Goal: Transaction & Acquisition: Purchase product/service

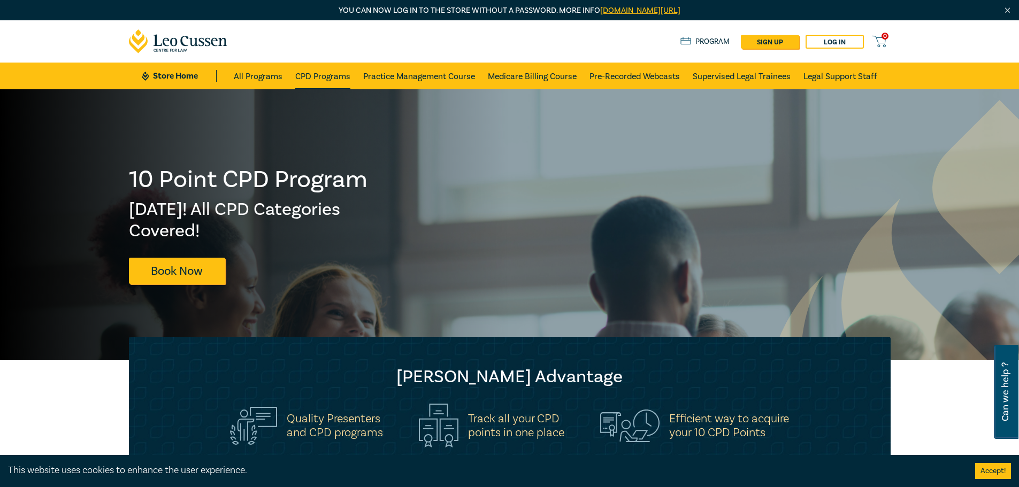
click at [342, 80] on link "CPD Programs" at bounding box center [322, 76] width 55 height 27
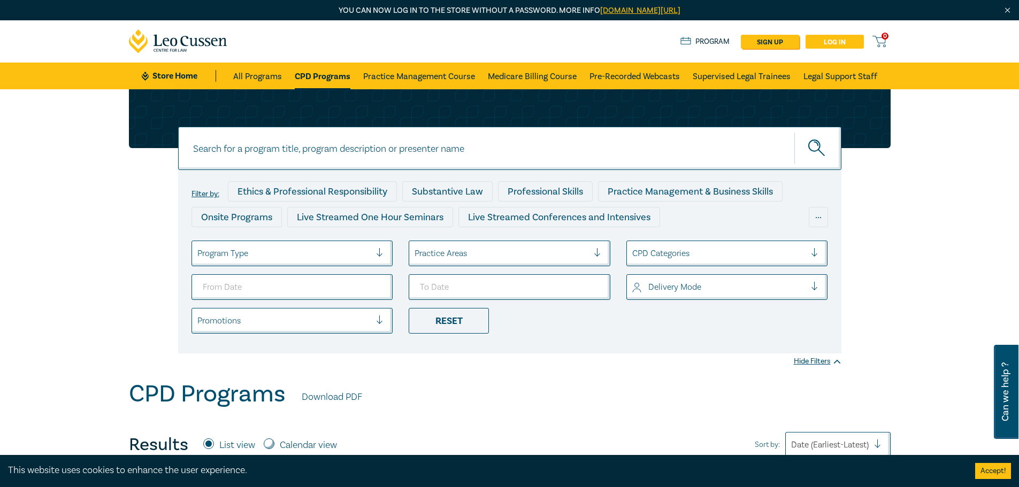
click at [838, 37] on link "Log in" at bounding box center [835, 42] width 58 height 14
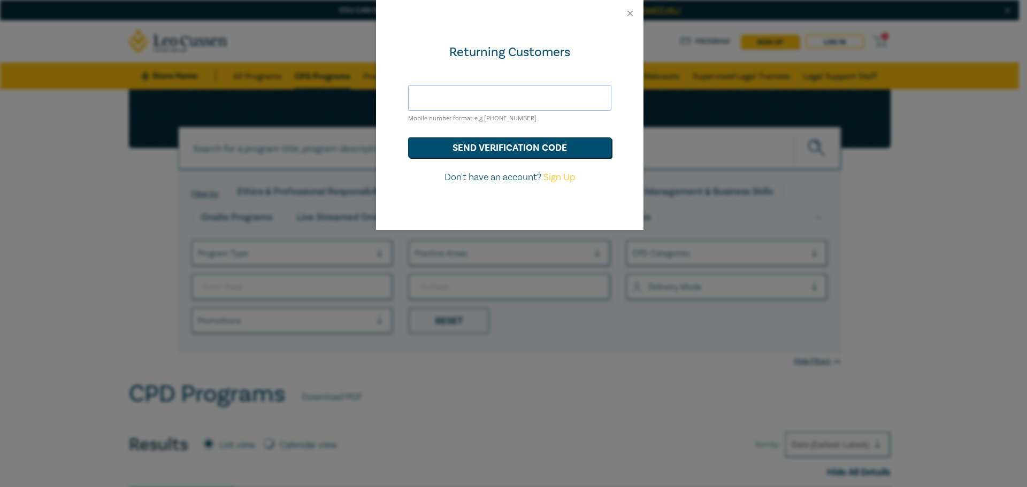
click at [536, 94] on input "text" at bounding box center [509, 98] width 203 height 26
type input "0403906213"
click at [497, 149] on button "send verification code" at bounding box center [509, 148] width 203 height 20
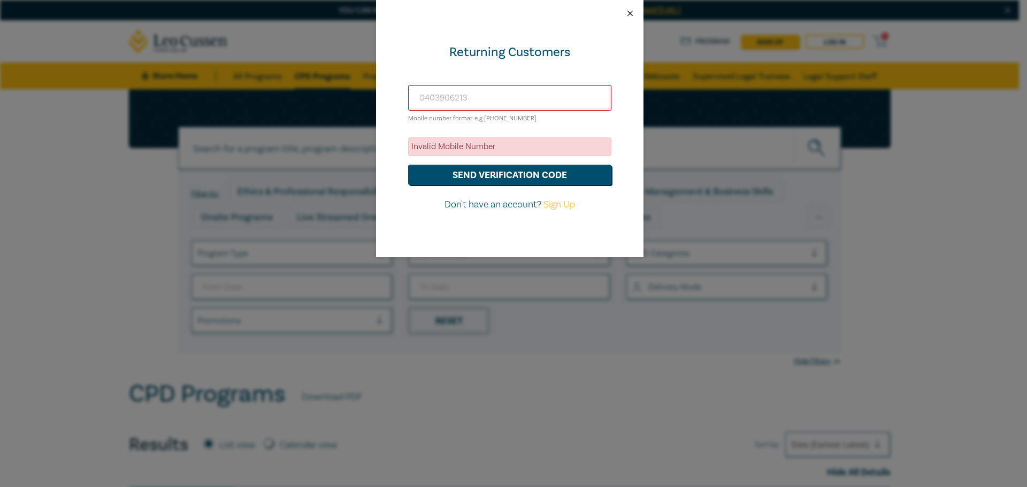
click at [634, 15] on button "Close" at bounding box center [630, 14] width 10 height 10
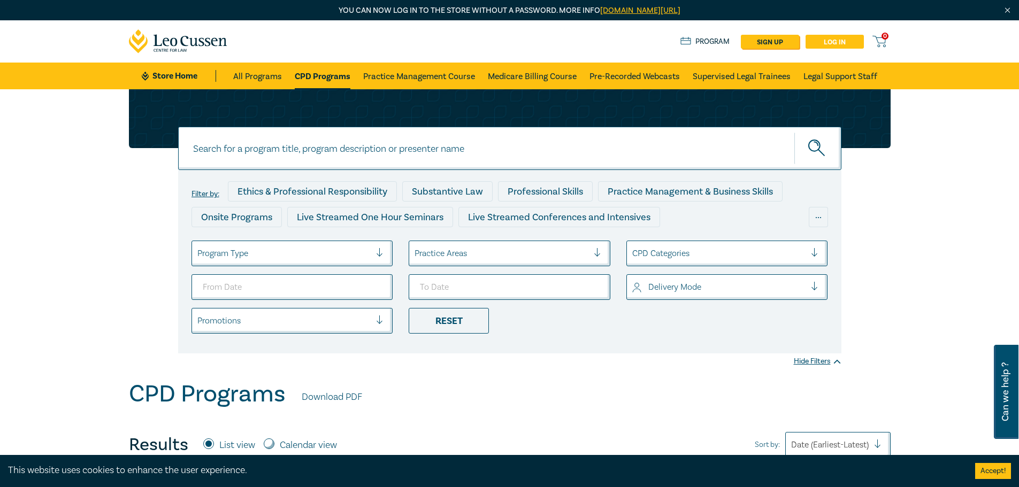
click at [837, 42] on link "Log in" at bounding box center [835, 42] width 58 height 14
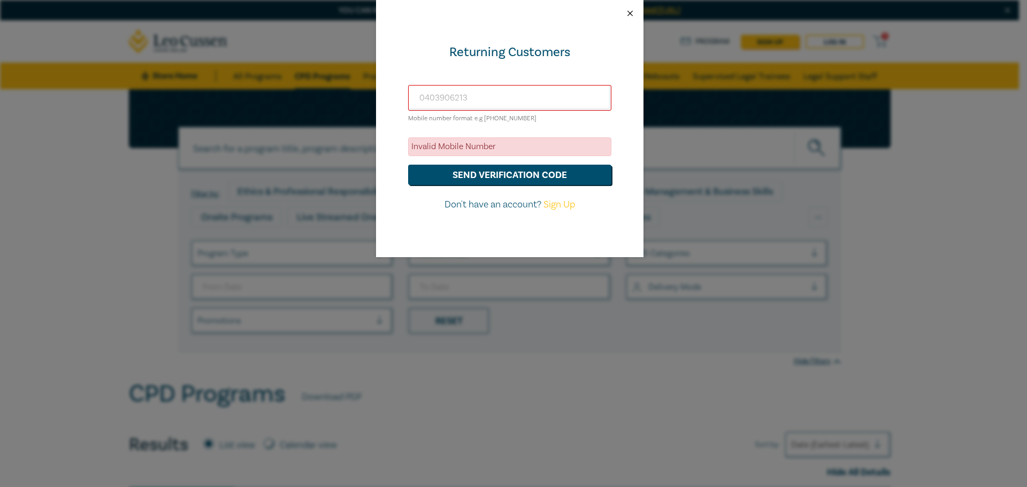
click at [630, 16] on button "Close" at bounding box center [630, 14] width 10 height 10
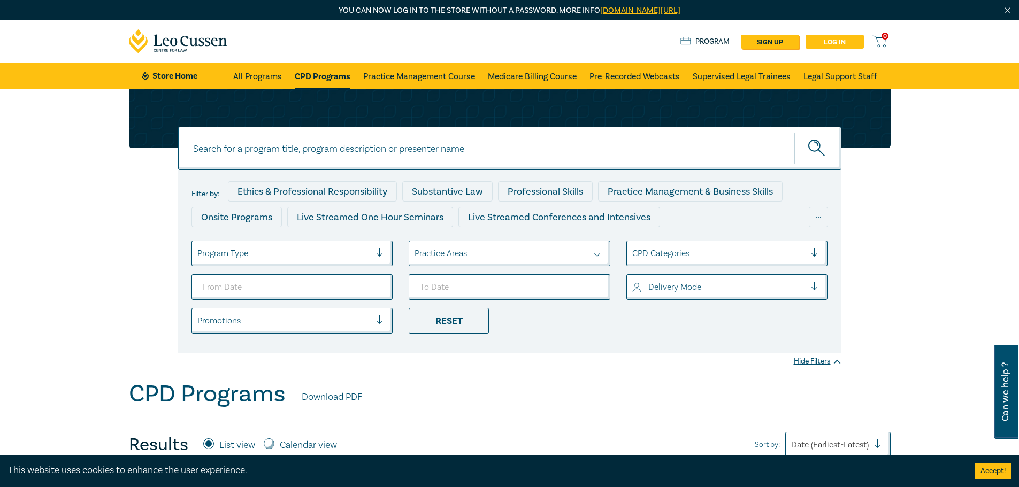
click at [848, 44] on link "Log in" at bounding box center [835, 42] width 58 height 14
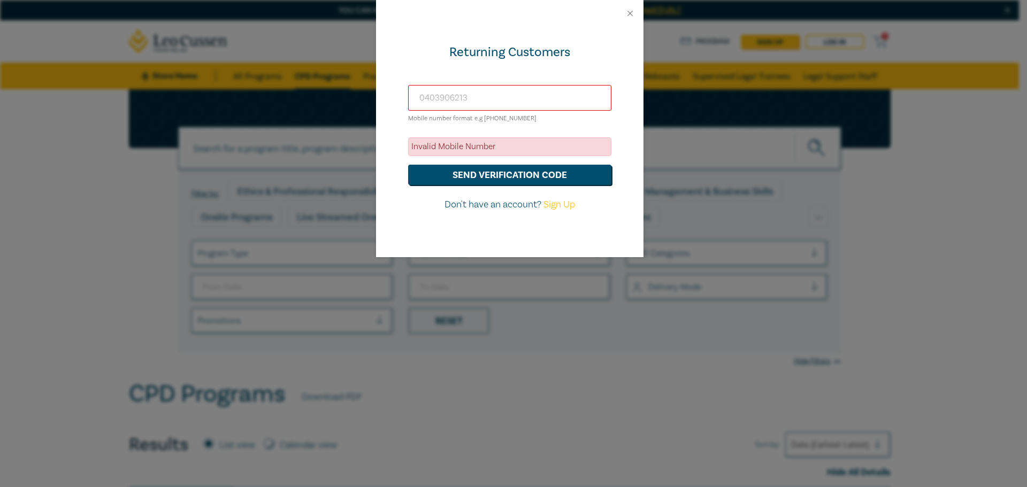
click at [547, 97] on input "0403906213" at bounding box center [509, 98] width 203 height 26
click at [469, 100] on input "0403906213+610403" at bounding box center [509, 98] width 203 height 26
click at [526, 94] on input "[PHONE_NUMBER]+610403" at bounding box center [509, 98] width 203 height 26
type input "[PHONE_NUMBER]"
click at [531, 177] on button "send verification code" at bounding box center [509, 175] width 203 height 20
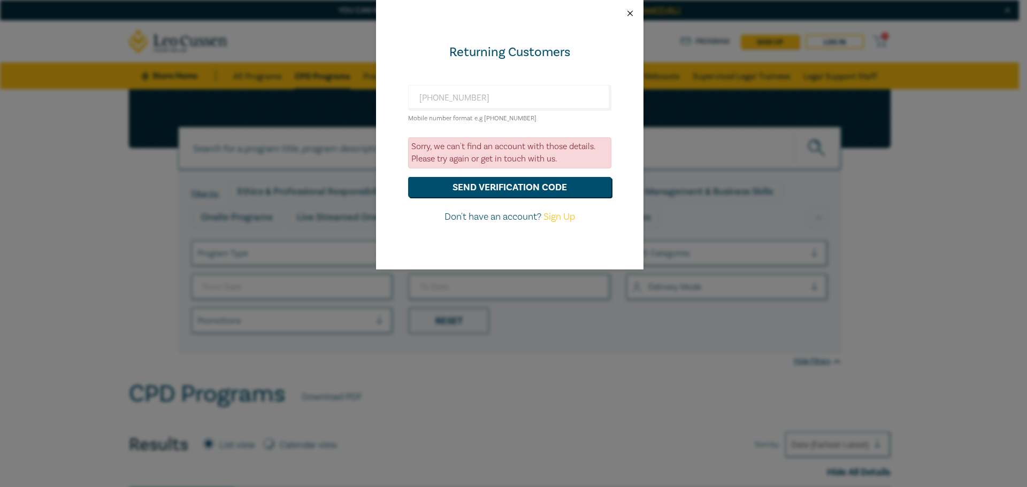
click at [627, 14] on button "Close" at bounding box center [630, 14] width 10 height 10
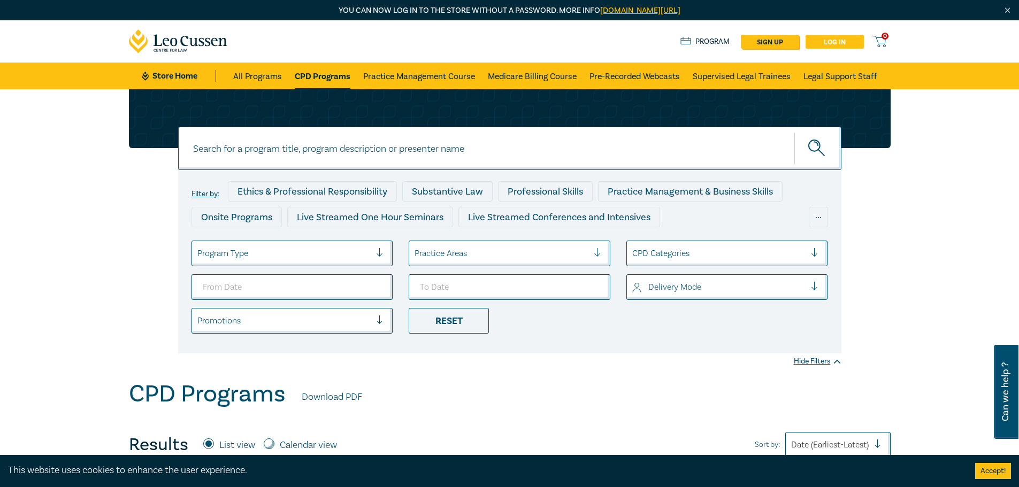
click at [853, 39] on link "Log in" at bounding box center [835, 42] width 58 height 14
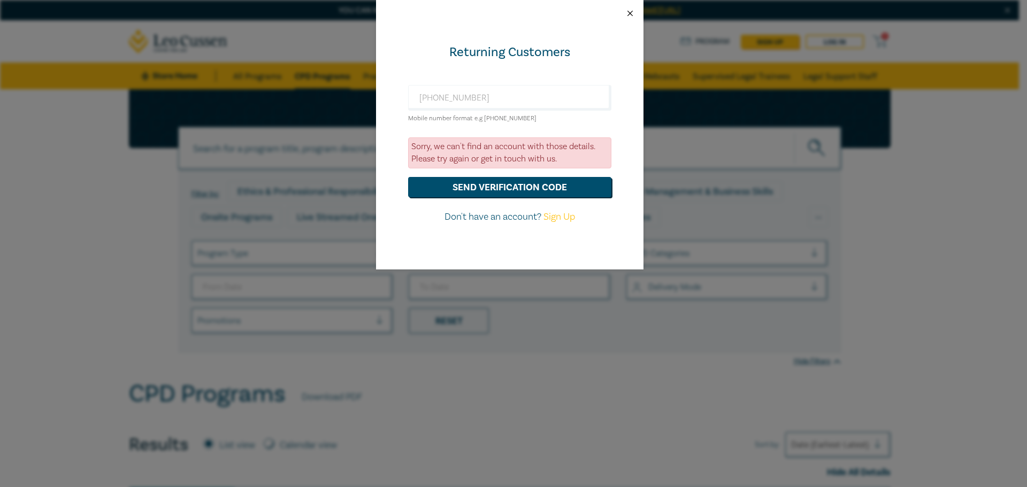
click at [631, 13] on button "Close" at bounding box center [630, 14] width 10 height 10
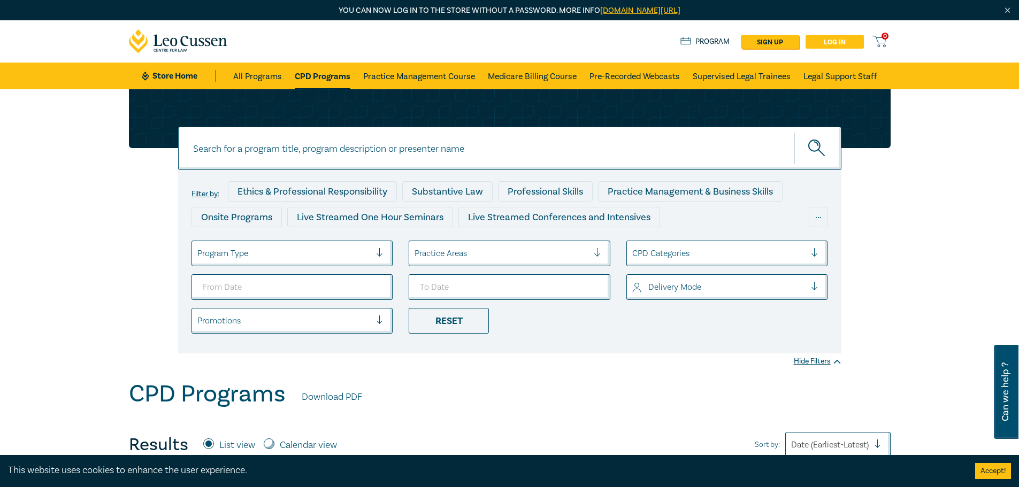
click at [846, 43] on link "Log in" at bounding box center [835, 42] width 58 height 14
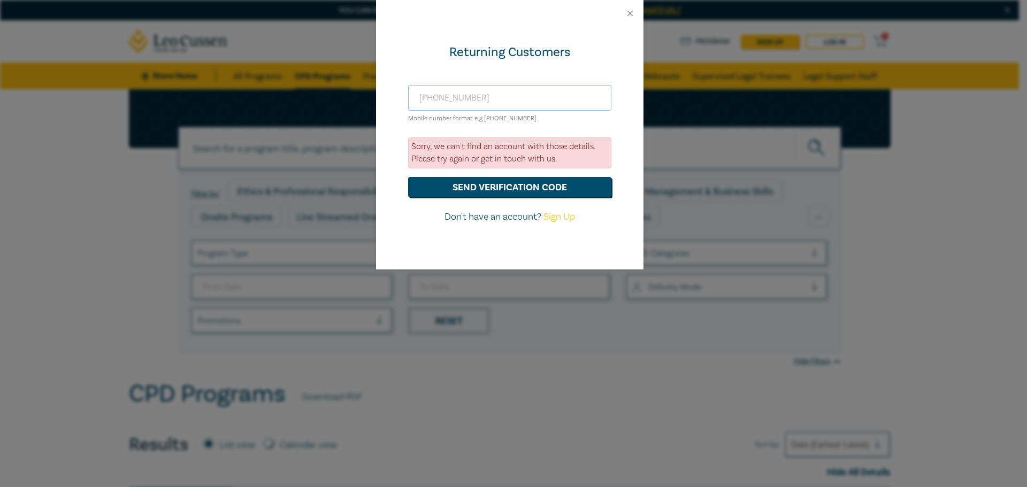
click at [436, 98] on input "[PHONE_NUMBER]" at bounding box center [509, 98] width 203 height 26
type input "[PHONE_NUMBER]"
click at [564, 190] on button "send verification code" at bounding box center [509, 187] width 203 height 20
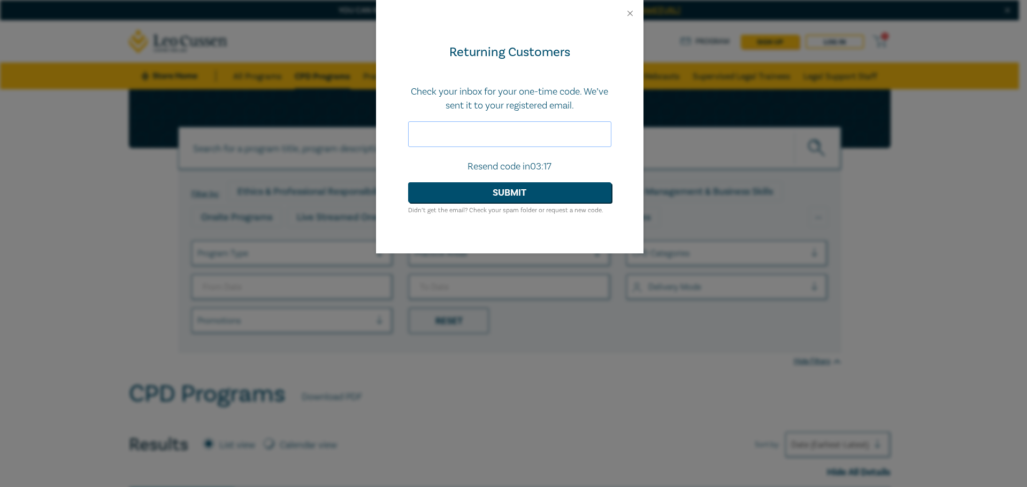
click at [509, 137] on input "text" at bounding box center [509, 134] width 203 height 26
type input "220921"
click at [538, 199] on button "Submit" at bounding box center [509, 192] width 203 height 20
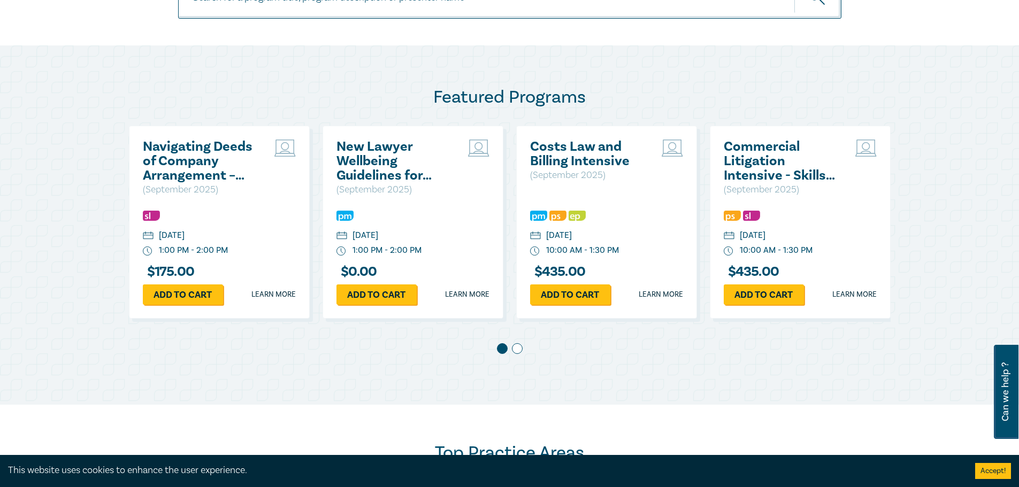
scroll to position [535, 0]
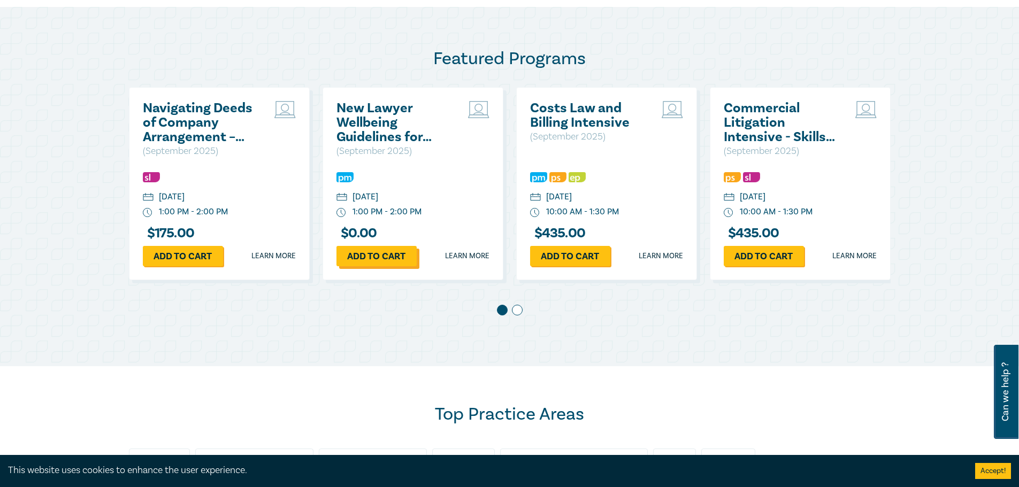
click at [386, 259] on link "Add to cart" at bounding box center [377, 256] width 80 height 20
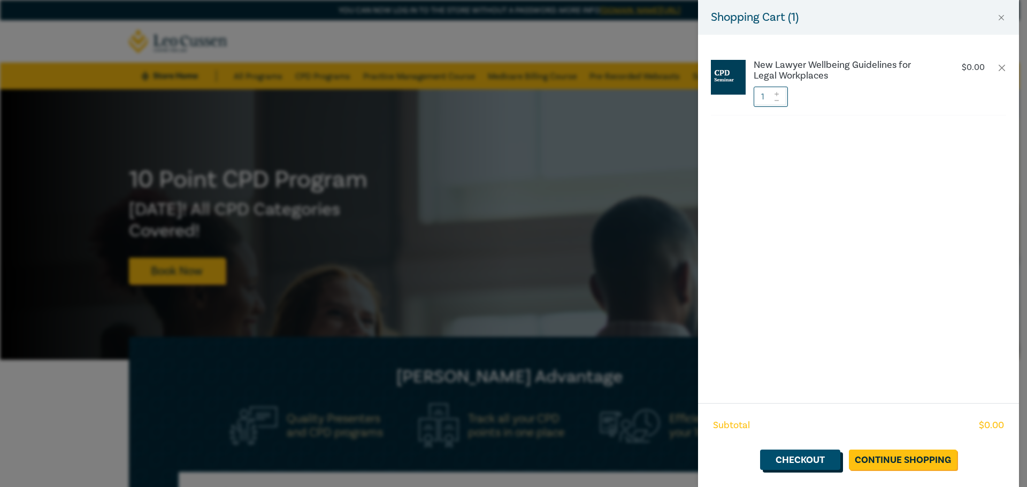
click at [806, 456] on link "Checkout" at bounding box center [800, 460] width 80 height 20
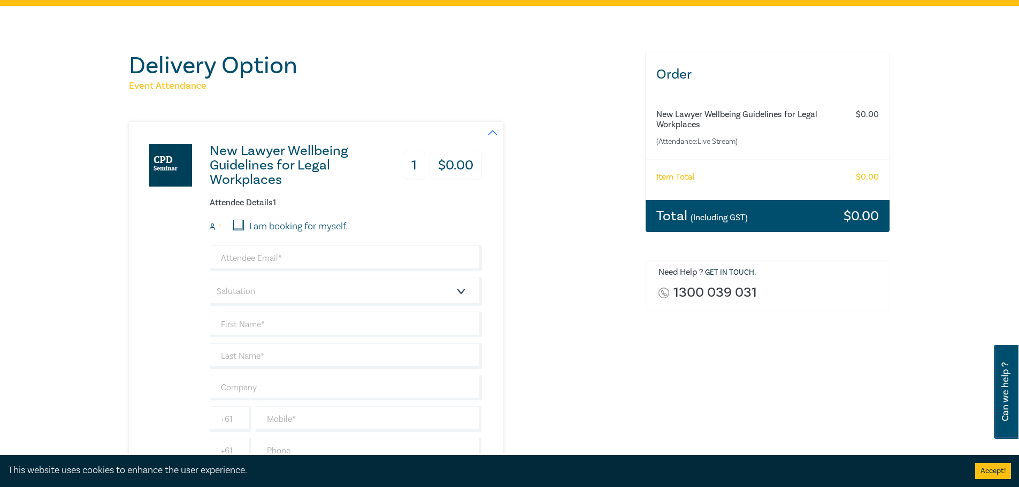
scroll to position [375, 0]
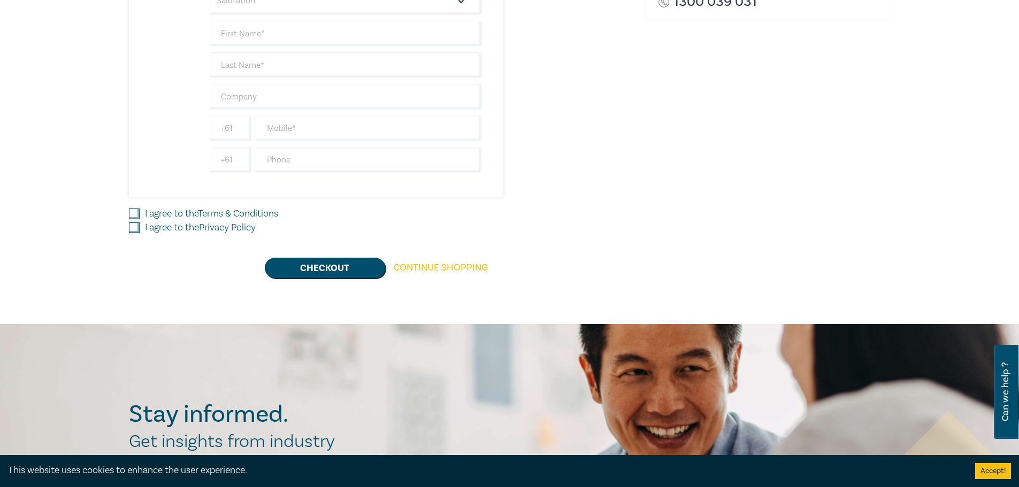
click at [456, 271] on link "Continue Shopping" at bounding box center [440, 268] width 111 height 20
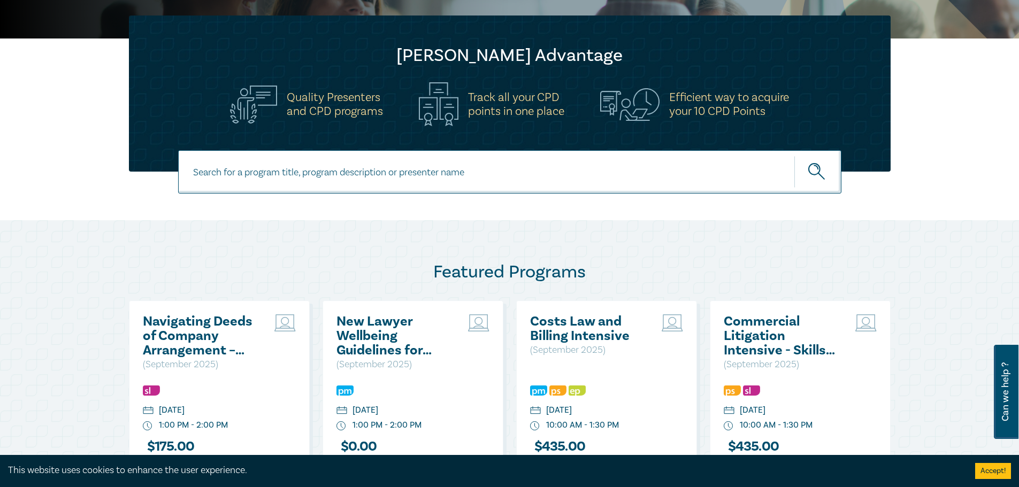
scroll to position [482, 0]
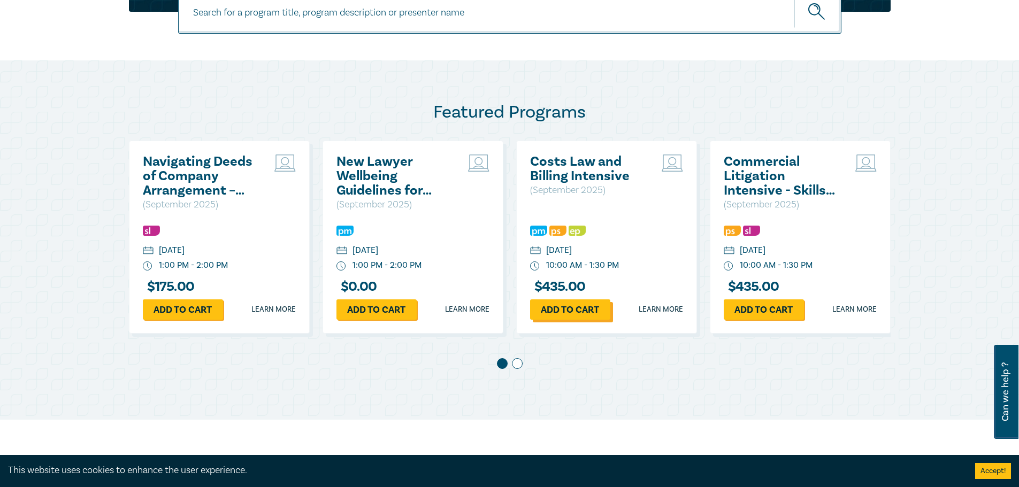
click at [576, 312] on link "Add to cart" at bounding box center [570, 310] width 80 height 20
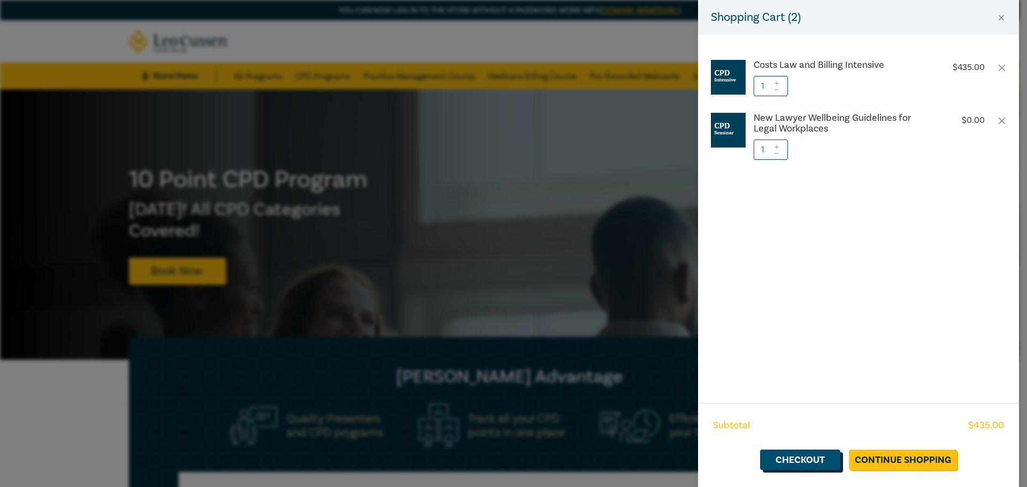
click at [816, 456] on link "Checkout" at bounding box center [800, 460] width 80 height 20
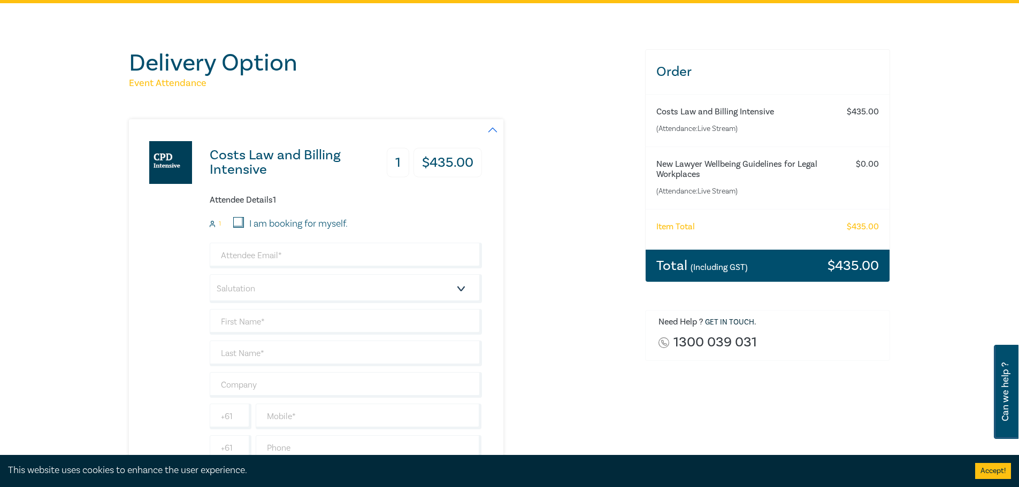
scroll to position [107, 0]
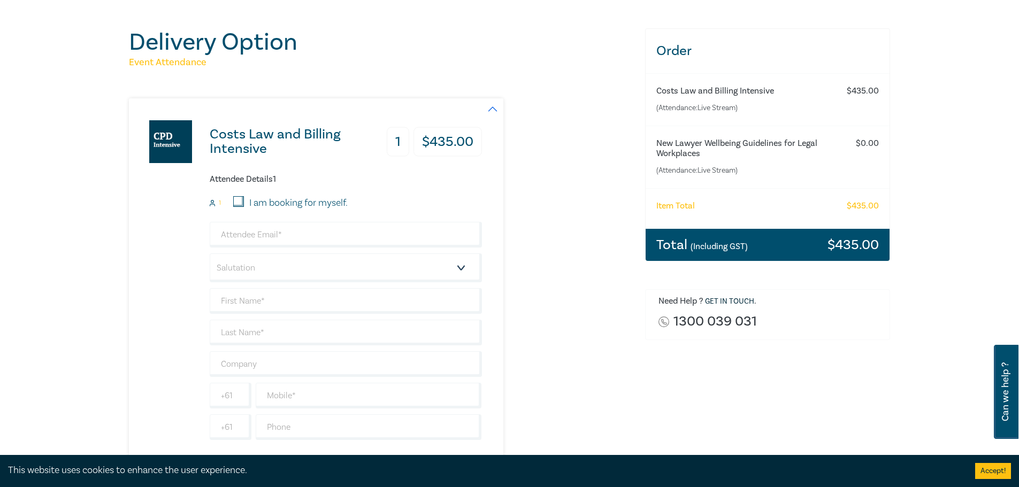
click at [238, 202] on input "I am booking for myself." at bounding box center [238, 201] width 11 height 11
checkbox input "true"
type input "j_klonis@aol.com"
type input "James"
type input "Klonis"
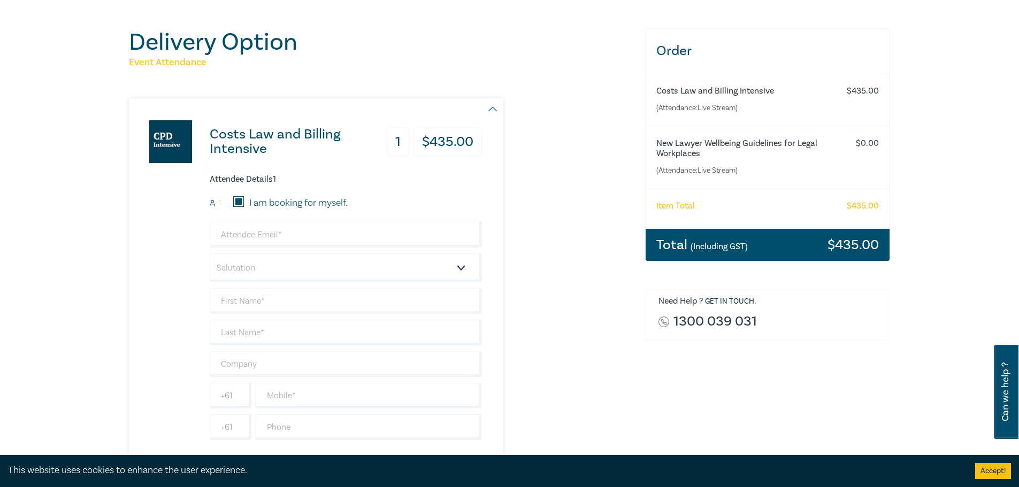
type input "403906213"
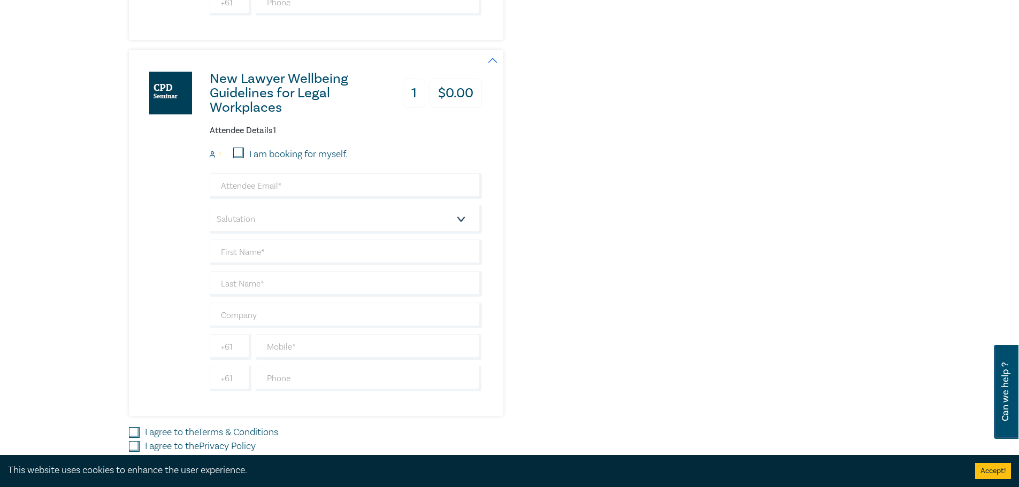
scroll to position [535, 0]
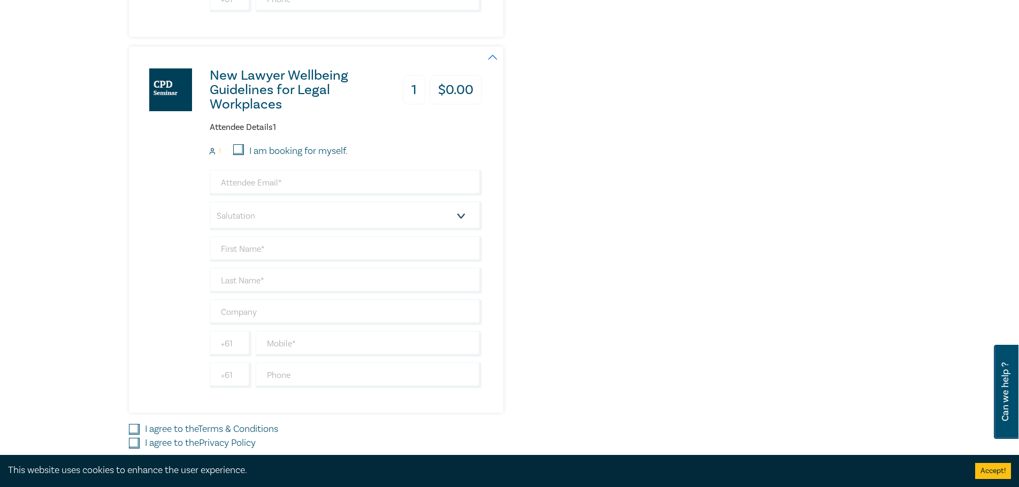
click at [244, 150] on input "I am booking for myself." at bounding box center [238, 149] width 11 height 11
checkbox input "true"
type input "j_klonis@aol.com"
type input "James"
type input "Klonis"
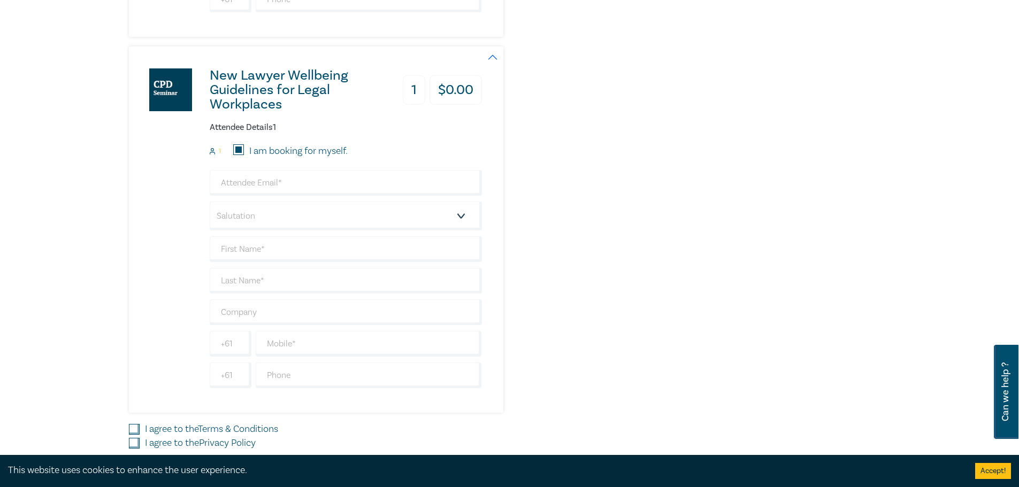
type input "403906213"
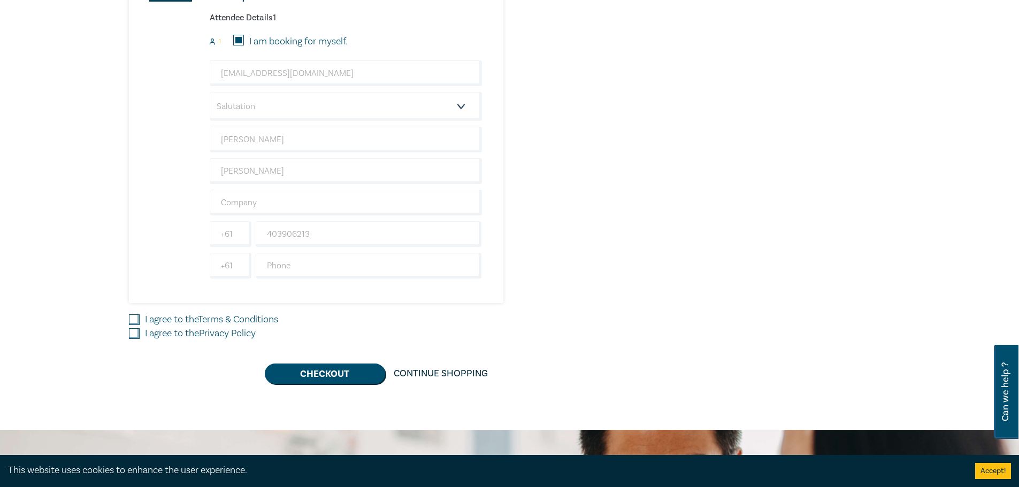
scroll to position [803, 0]
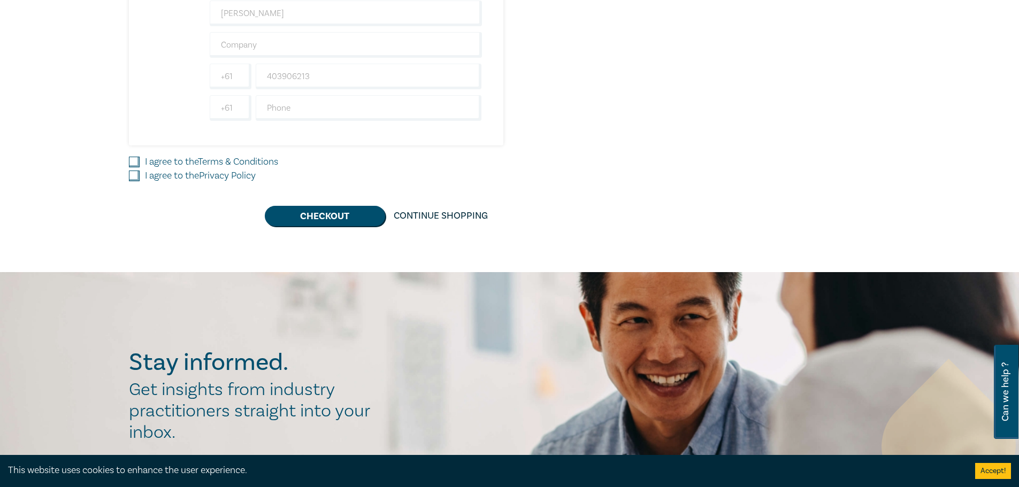
click at [133, 164] on input "I agree to the Terms & Conditions" at bounding box center [134, 162] width 11 height 11
checkbox input "true"
click at [135, 177] on input "I agree to the Privacy Policy" at bounding box center [134, 176] width 11 height 11
checkbox input "true"
click at [301, 215] on button "Checkout" at bounding box center [325, 216] width 120 height 20
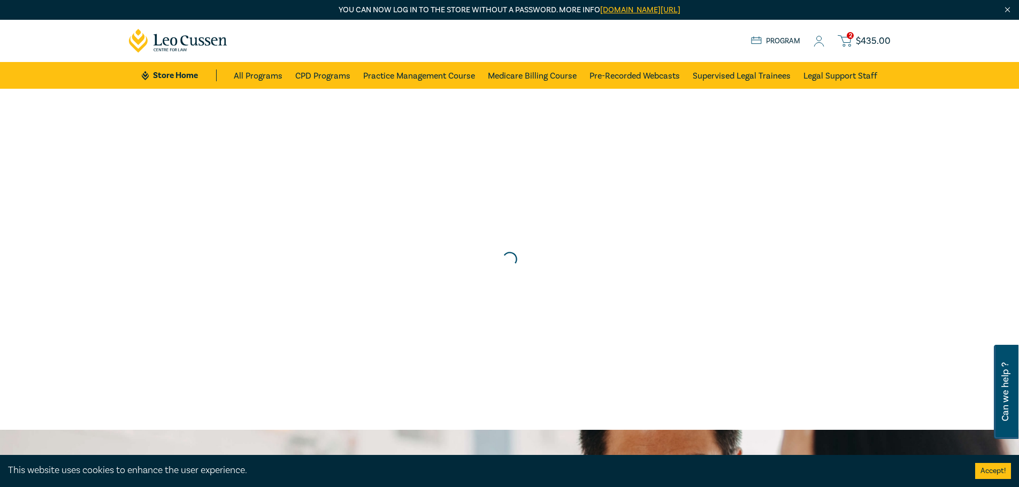
scroll to position [0, 0]
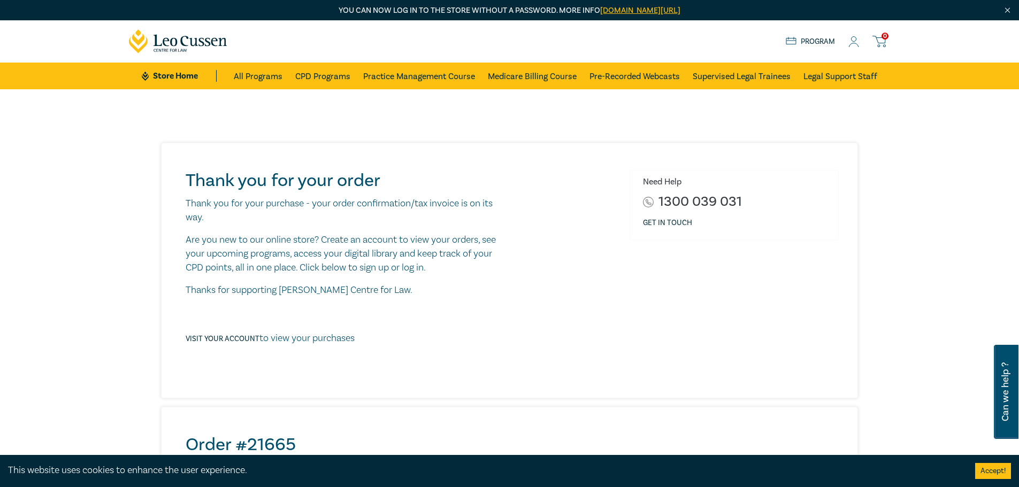
click at [855, 43] on icon at bounding box center [855, 45] width 10 height 4
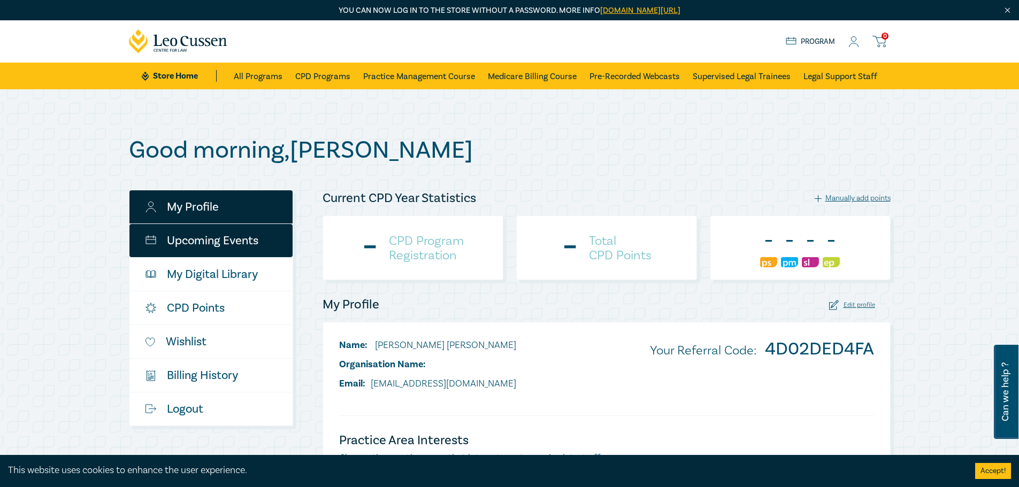
click at [227, 242] on link "Upcoming Events" at bounding box center [210, 240] width 163 height 33
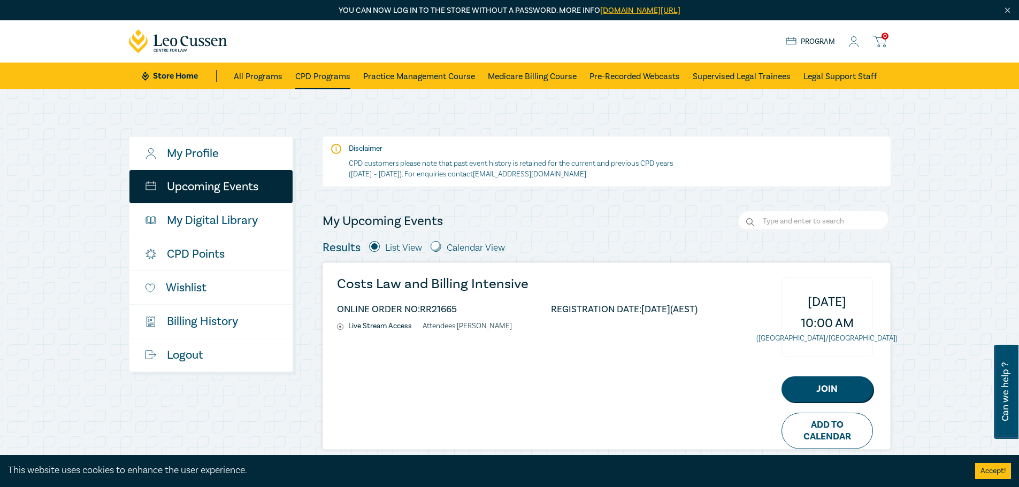
click at [300, 75] on link "CPD Programs" at bounding box center [322, 76] width 55 height 27
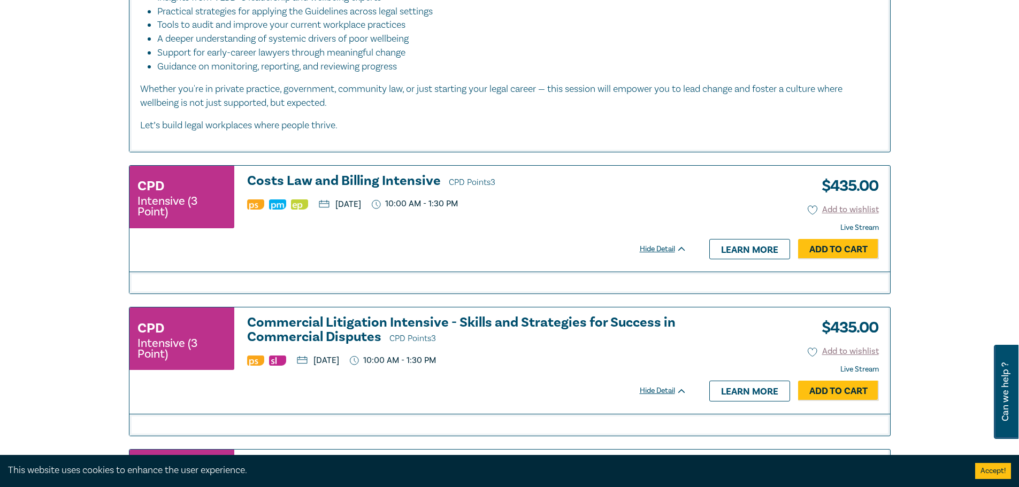
scroll to position [1605, 0]
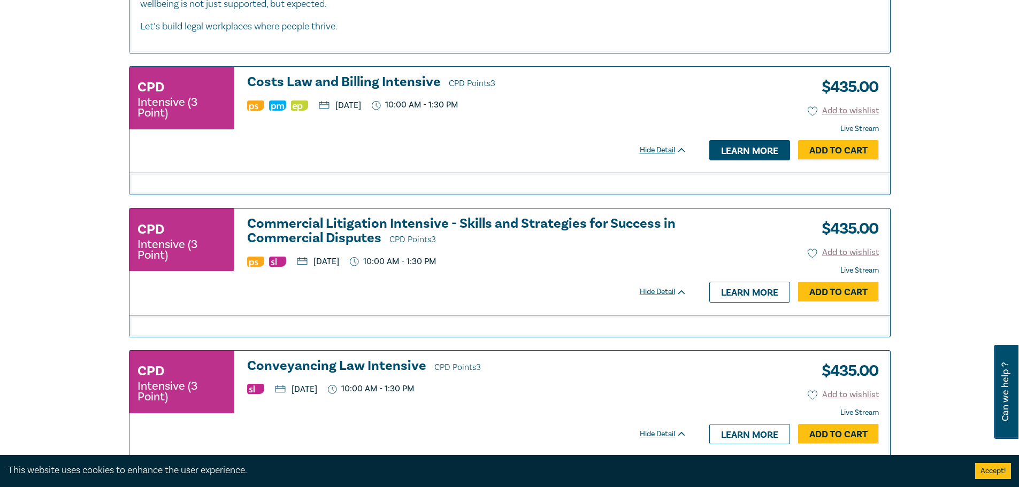
click at [720, 150] on link "Learn more" at bounding box center [749, 150] width 81 height 20
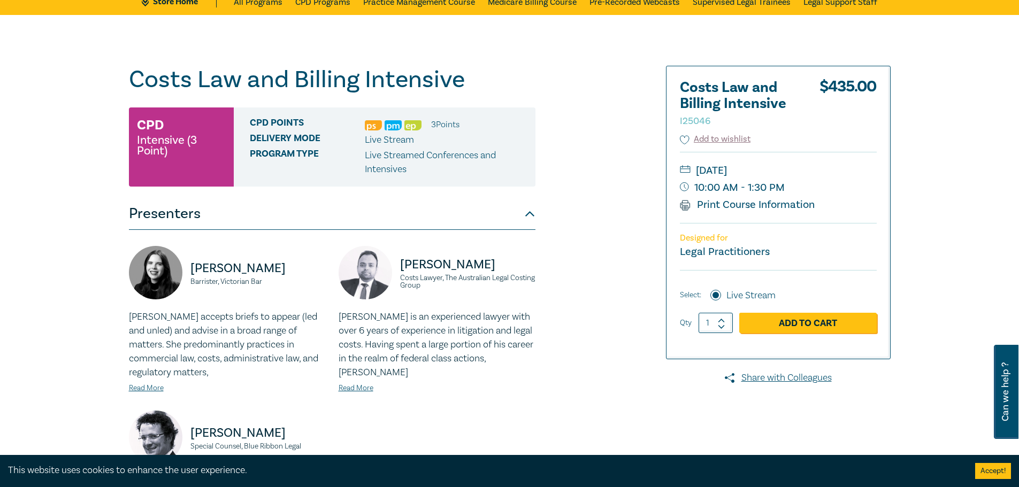
scroll to position [161, 0]
